Goal: Check status

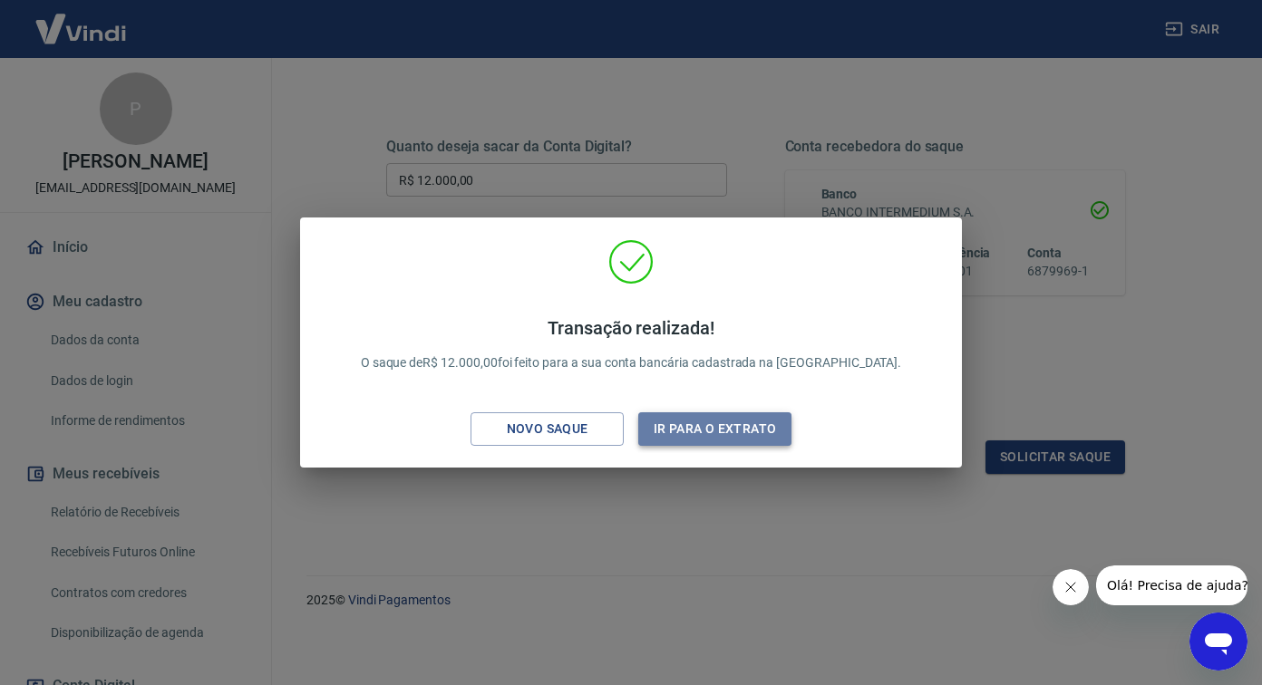
click at [714, 421] on button "Ir para o extrato" at bounding box center [714, 429] width 153 height 34
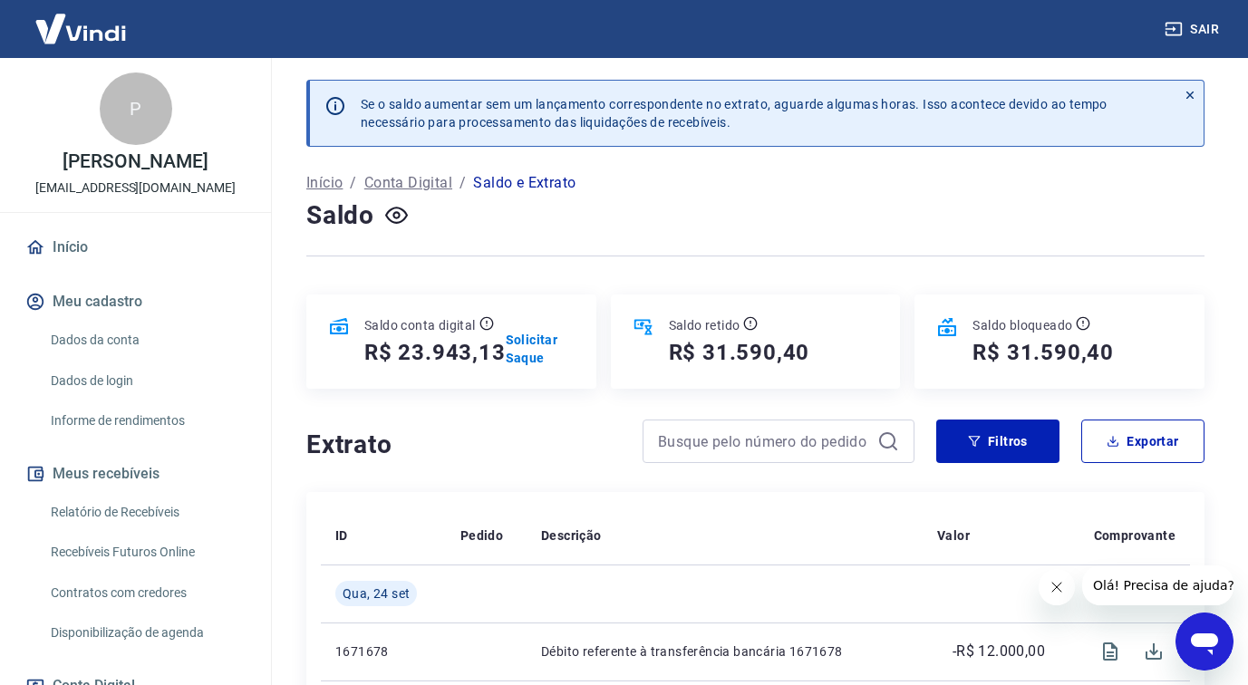
click at [108, 28] on img at bounding box center [81, 28] width 118 height 55
